Goal: Transaction & Acquisition: Purchase product/service

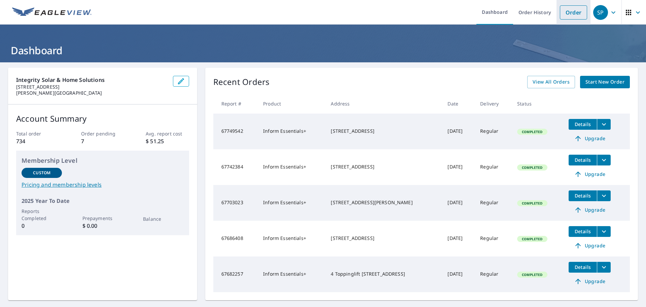
click at [568, 16] on link "Order" at bounding box center [573, 12] width 27 height 14
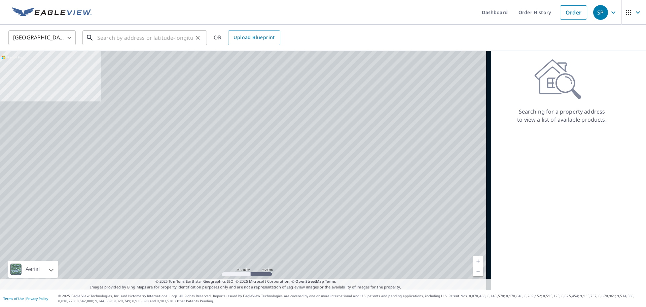
click at [173, 37] on input "text" at bounding box center [145, 37] width 96 height 19
paste input "[STREET_ADDRESS][US_STATE], 0"
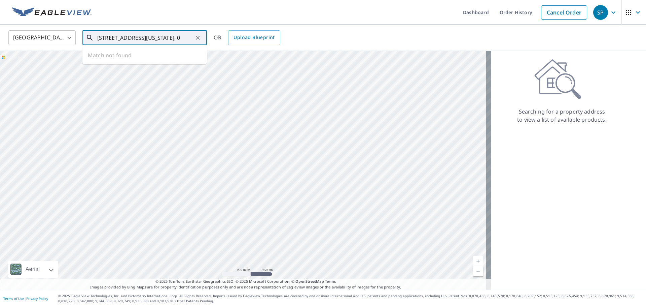
scroll to position [0, 43]
type input "[STREET_ADDRESS][US_STATE], 0"
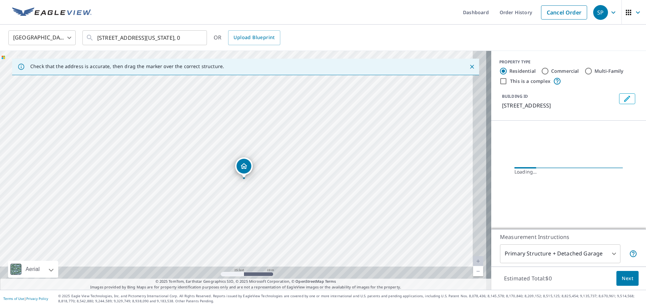
drag, startPoint x: 334, startPoint y: 212, endPoint x: 284, endPoint y: 125, distance: 100.6
click at [284, 125] on div "[STREET_ADDRESS]" at bounding box center [245, 170] width 491 height 239
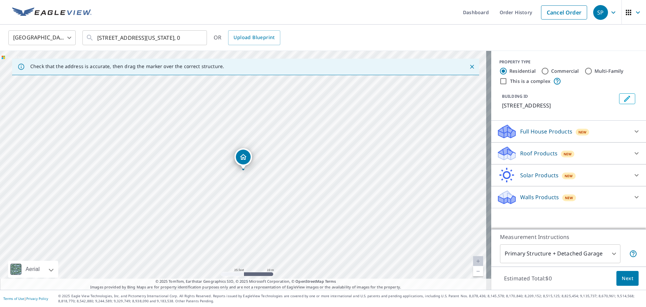
click at [529, 179] on div "Solar Products New" at bounding box center [563, 175] width 132 height 16
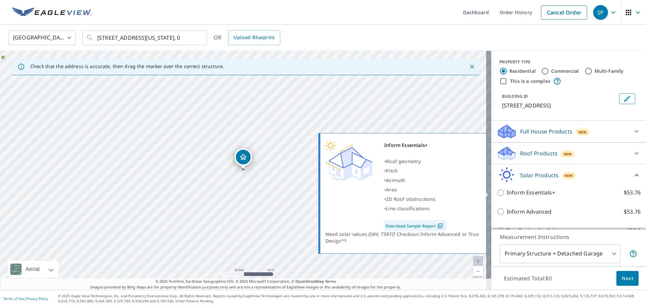
click at [530, 195] on p "Inform Essentials+" at bounding box center [531, 192] width 48 height 8
click at [507, 195] on input "Inform Essentials+ $53.76" at bounding box center [502, 193] width 10 height 8
checkbox input "true"
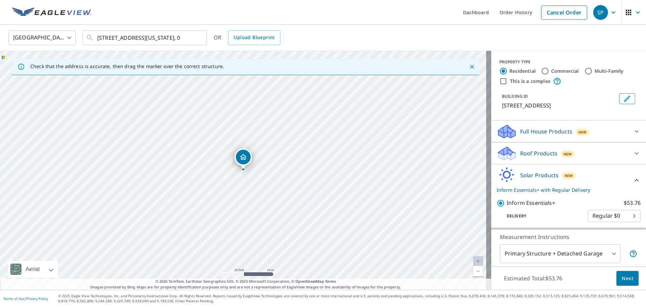
click at [622, 278] on span "Next" at bounding box center [627, 278] width 11 height 8
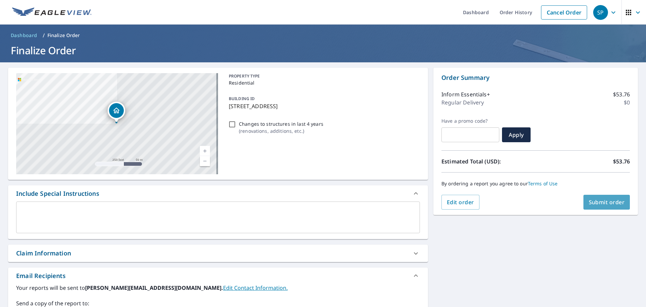
click at [600, 207] on button "Submit order" at bounding box center [607, 202] width 47 height 15
checkbox input "true"
